Goal: Check status: Check status

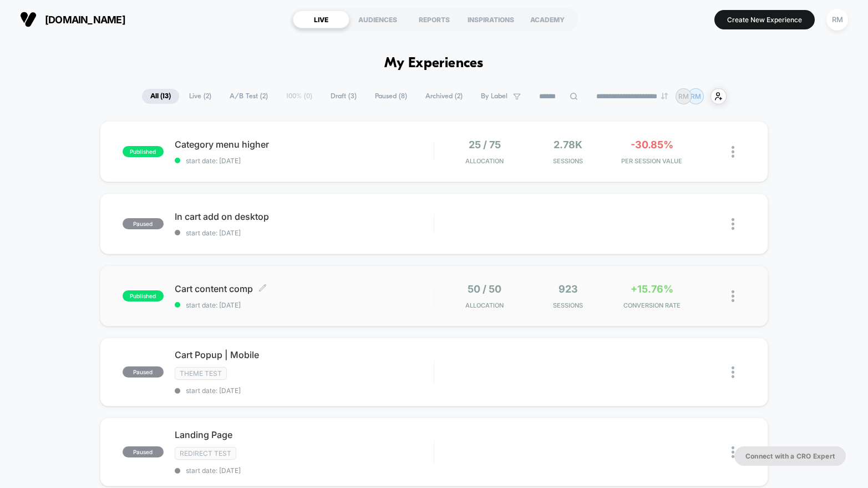
click at [319, 303] on span "start date: [DATE]" at bounding box center [304, 305] width 259 height 8
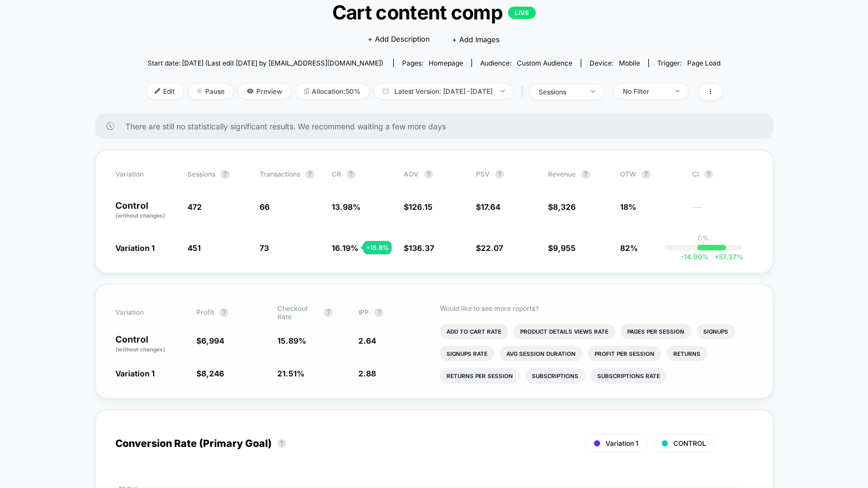
scroll to position [53, 0]
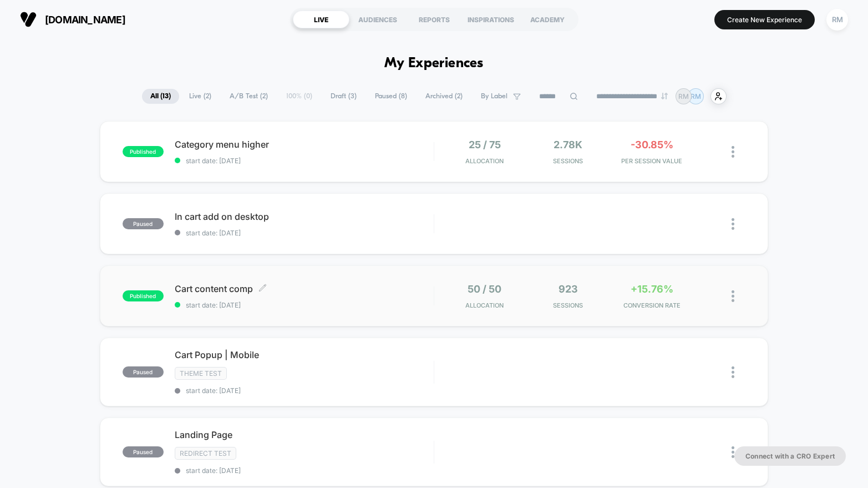
click at [347, 301] on span "start date: [DATE]" at bounding box center [304, 305] width 259 height 8
click at [338, 161] on span "start date: [DATE]" at bounding box center [304, 160] width 259 height 8
